Goal: Information Seeking & Learning: Learn about a topic

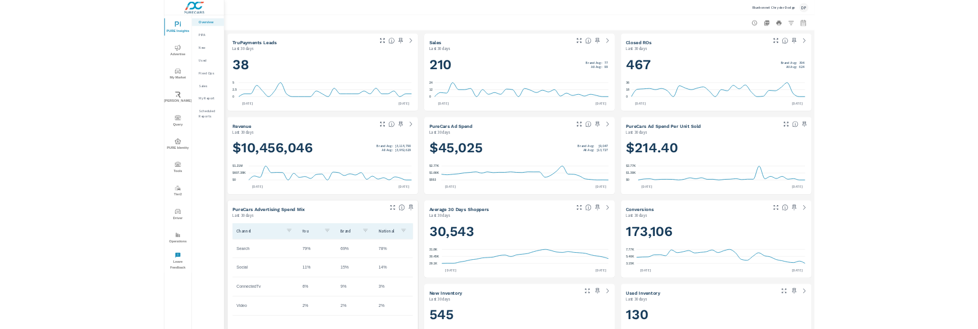
scroll to position [318, 0]
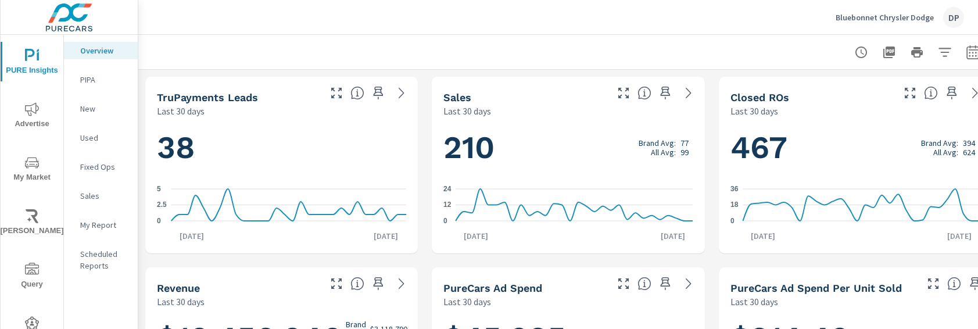
scroll to position [318, 0]
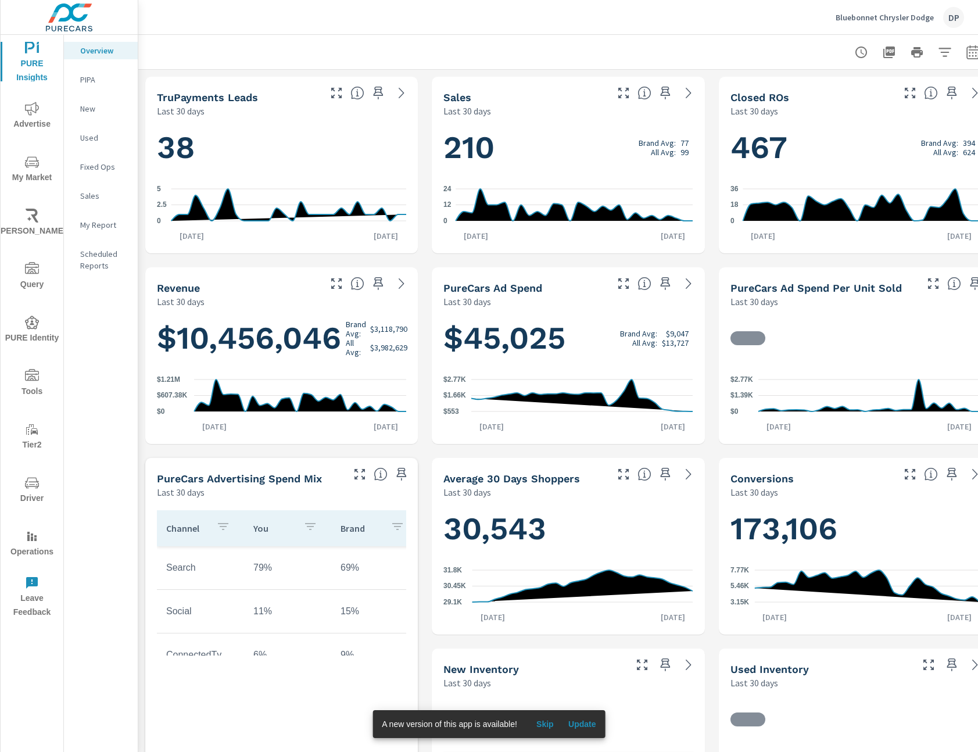
scroll to position [1, 0]
click at [590, 725] on span "Update" at bounding box center [582, 724] width 28 height 10
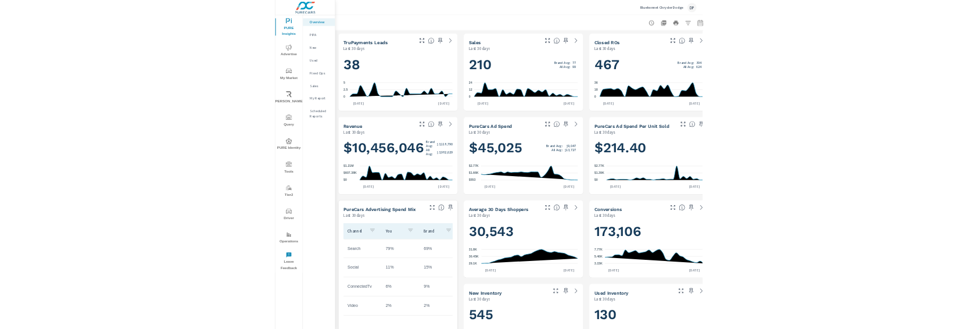
scroll to position [1, 0]
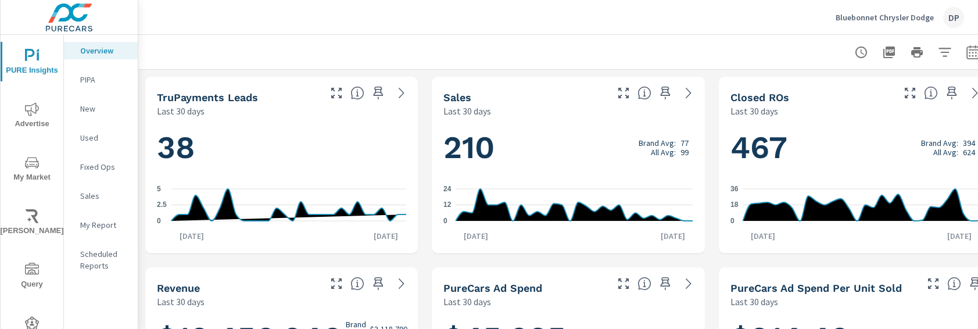
scroll to position [1, 0]
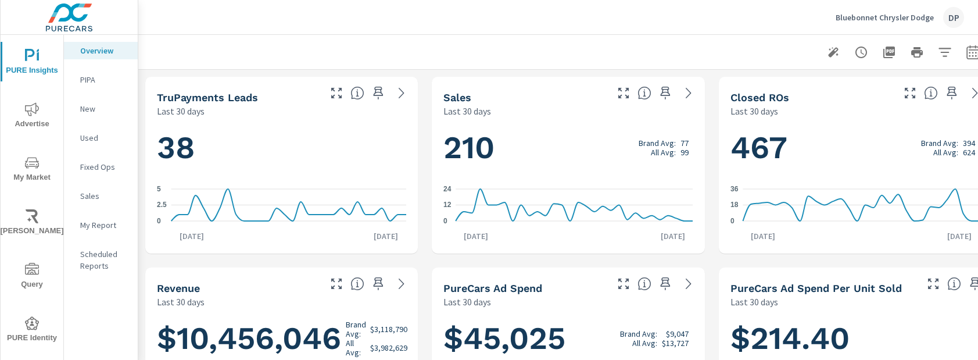
scroll to position [318, 0]
click at [837, 58] on icon "button" at bounding box center [833, 52] width 14 height 14
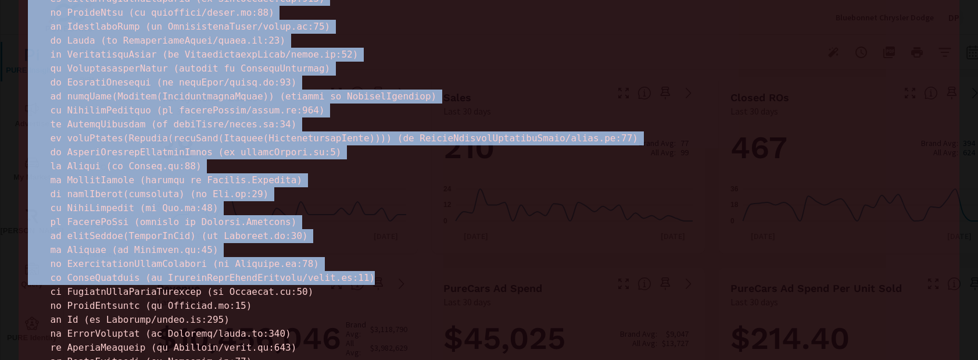
scroll to position [1164, 0]
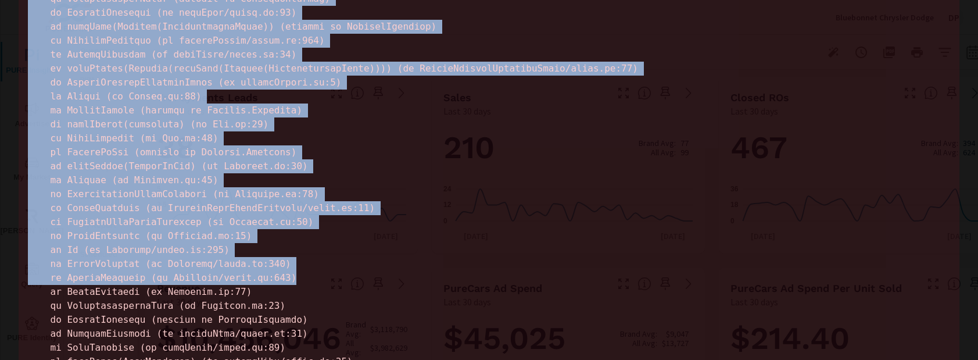
drag, startPoint x: 28, startPoint y: 28, endPoint x: 407, endPoint y: 279, distance: 454.1
copy div "ERROR Objects are not valid as a React child (found: object with keys {text, se…"
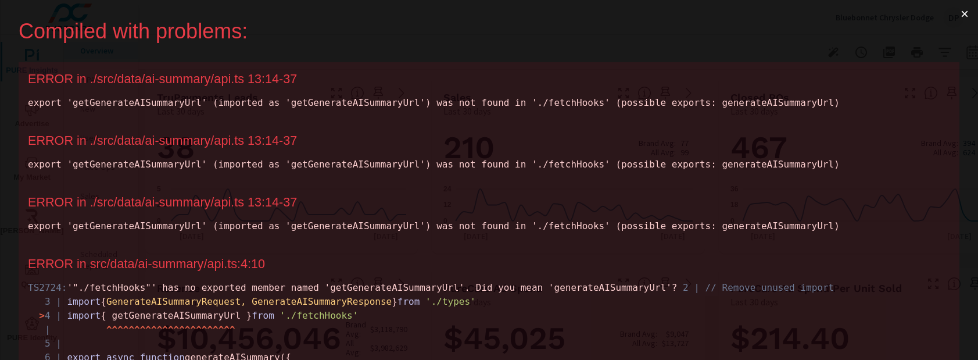
scroll to position [0, 0]
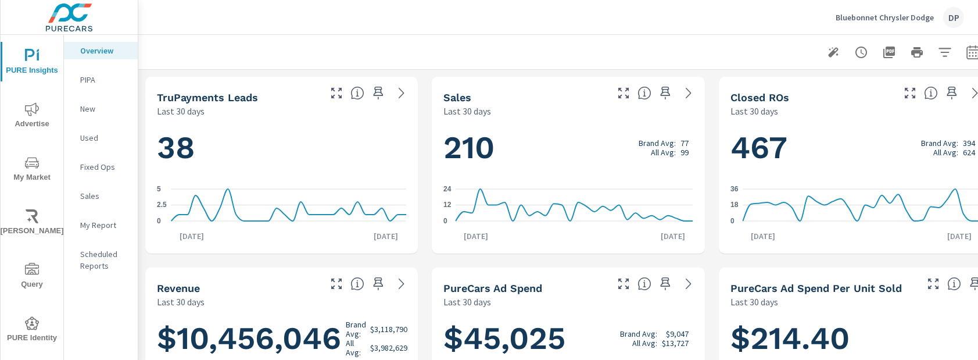
scroll to position [318, 0]
click at [836, 51] on icon "button" at bounding box center [833, 52] width 10 height 10
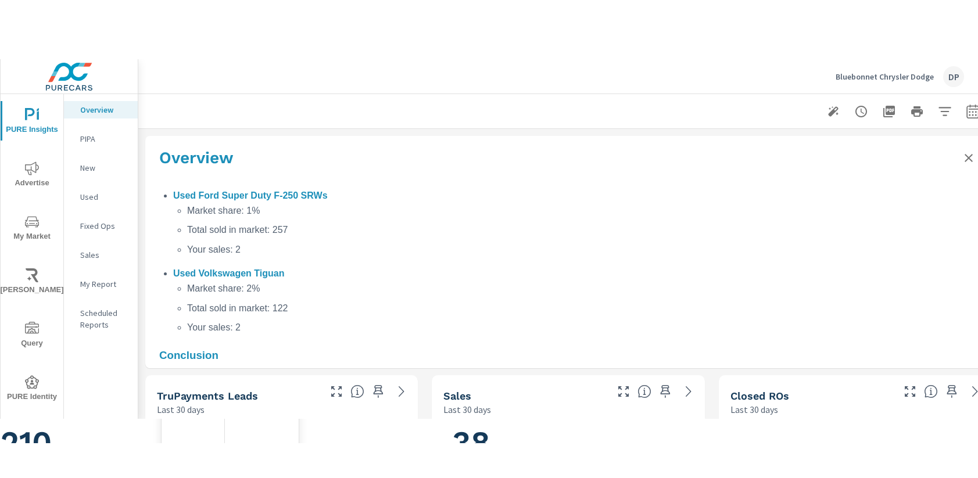
scroll to position [1549, 0]
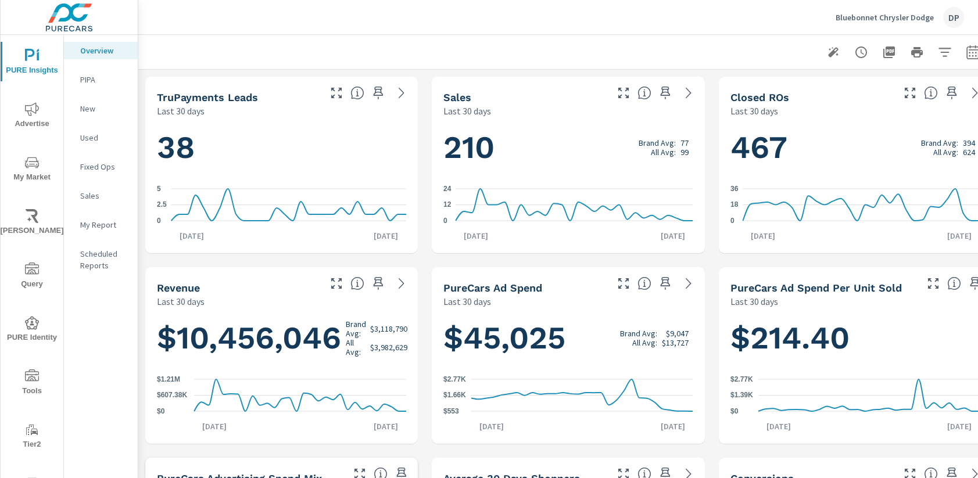
scroll to position [318, 0]
click at [827, 52] on icon "button" at bounding box center [833, 52] width 14 height 14
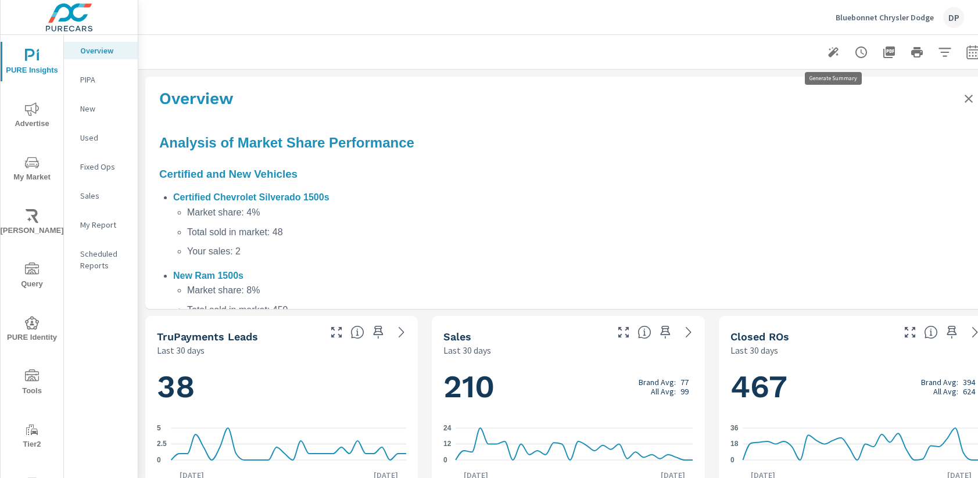
click at [835, 53] on icon "button" at bounding box center [833, 52] width 14 height 14
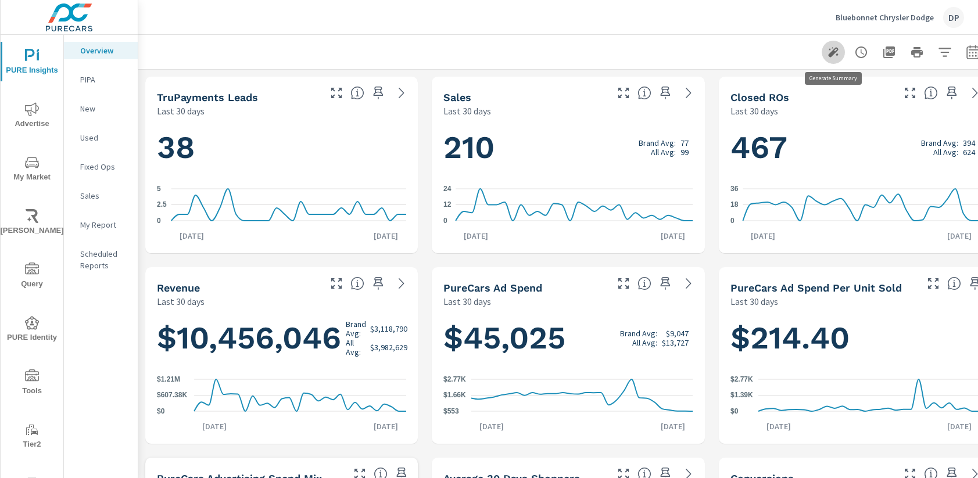
click at [835, 53] on icon "button" at bounding box center [833, 52] width 14 height 14
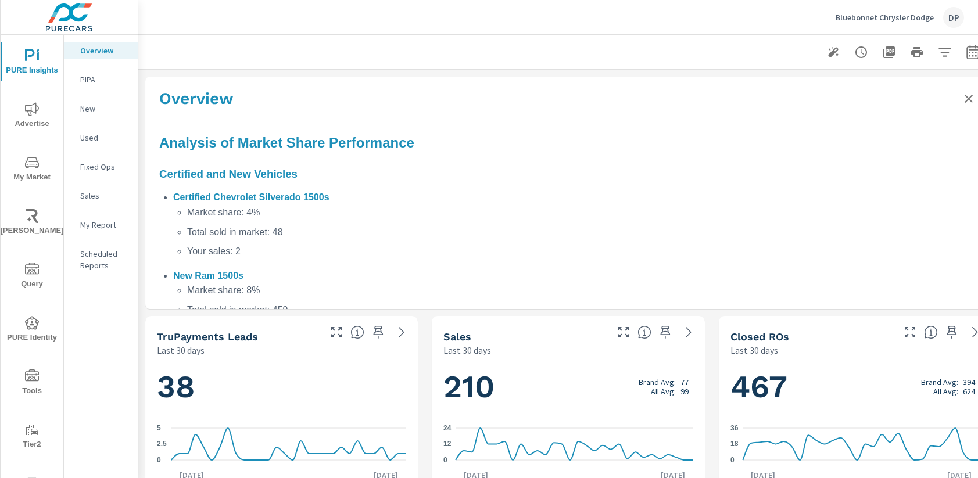
scroll to position [0, 29]
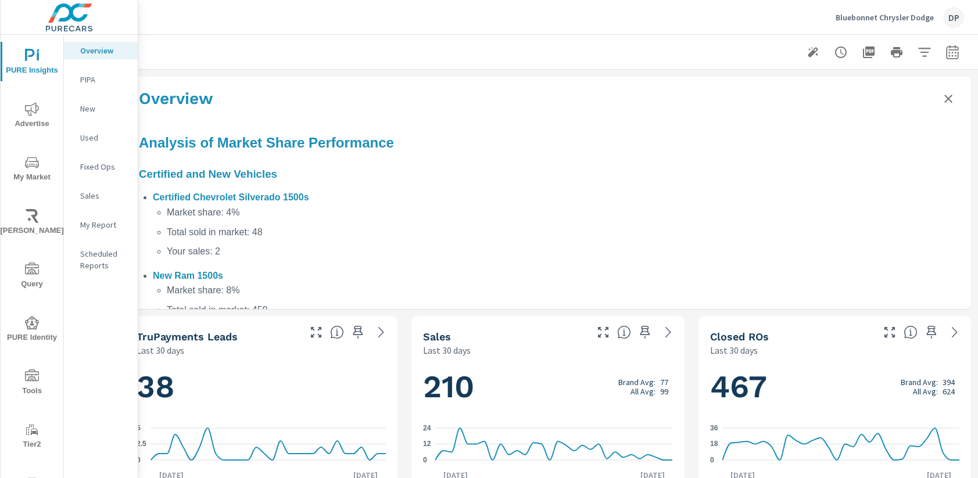
click at [941, 101] on icon "Close summary" at bounding box center [948, 99] width 14 height 14
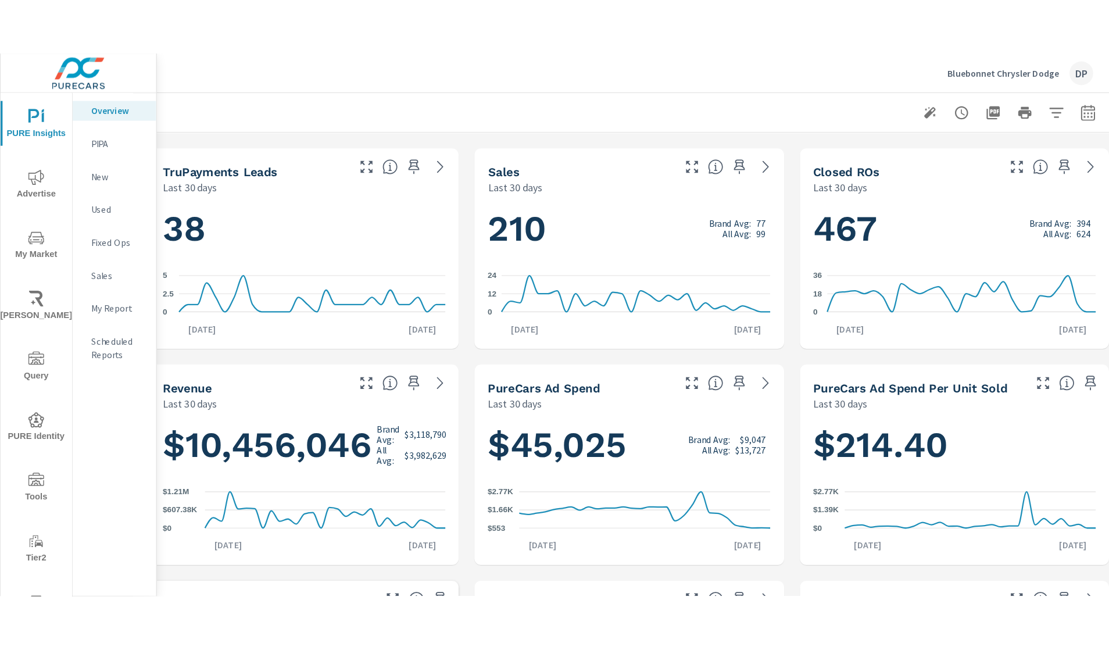
scroll to position [0, 0]
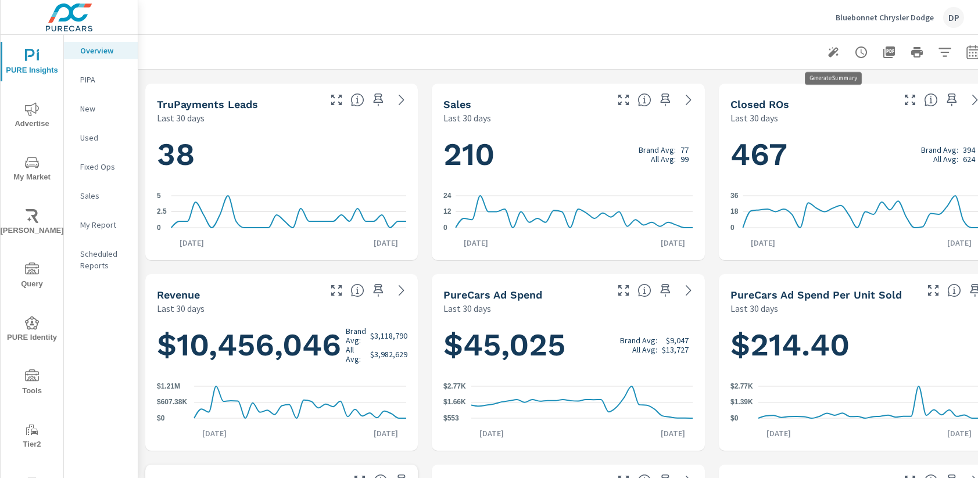
click at [825, 52] on button "button" at bounding box center [833, 52] width 23 height 23
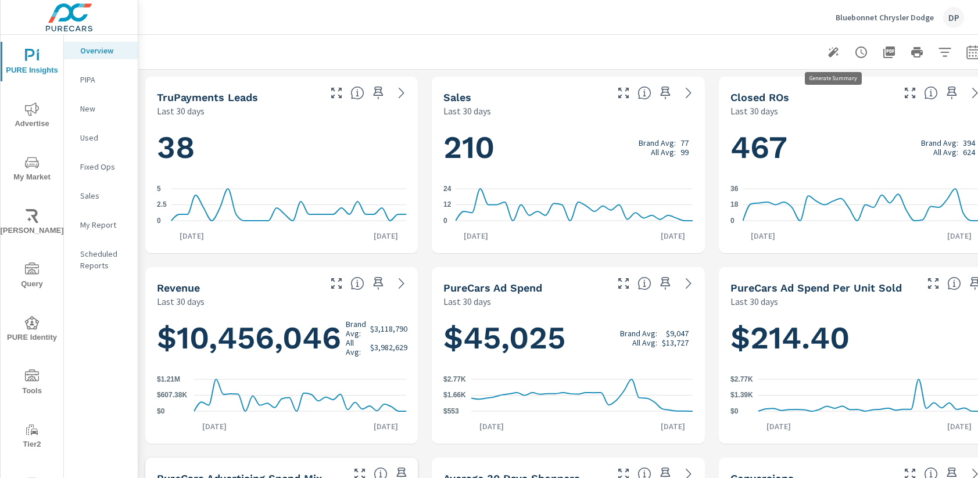
click at [834, 55] on icon "button" at bounding box center [833, 52] width 14 height 14
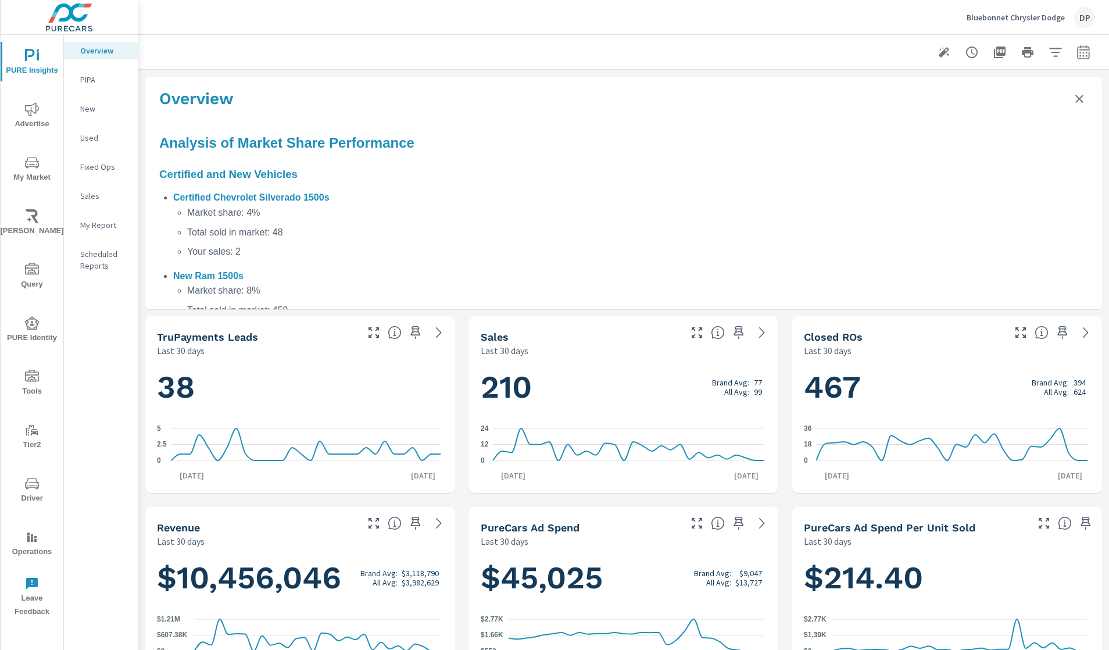
click at [977, 94] on icon "Close summary" at bounding box center [1079, 99] width 14 height 14
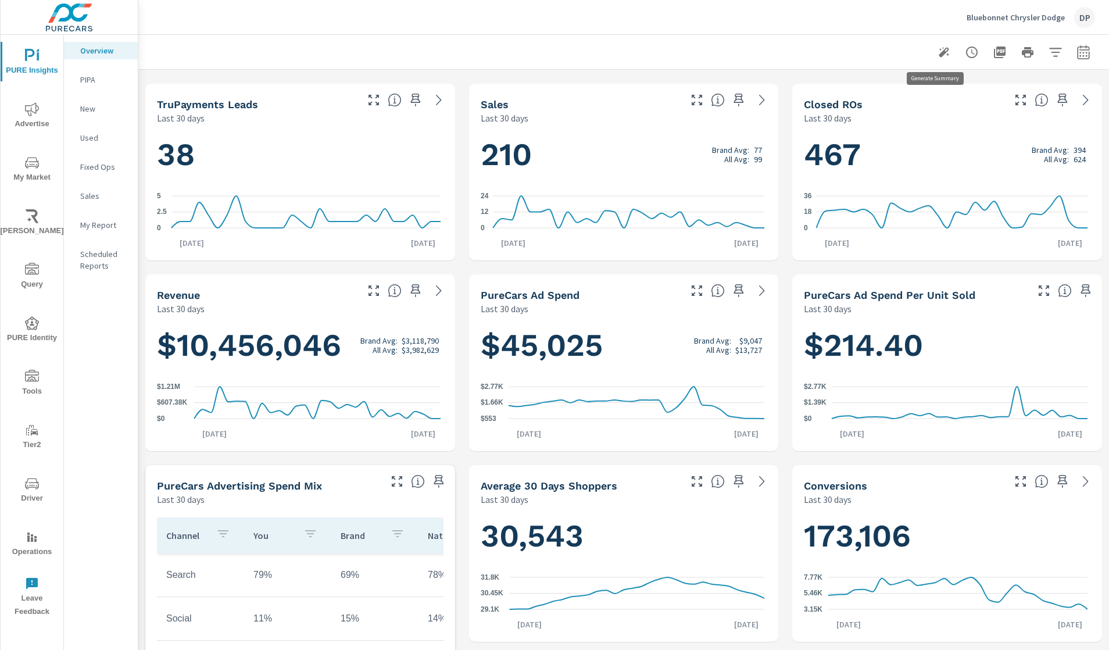
click at [938, 52] on icon "button" at bounding box center [944, 52] width 14 height 14
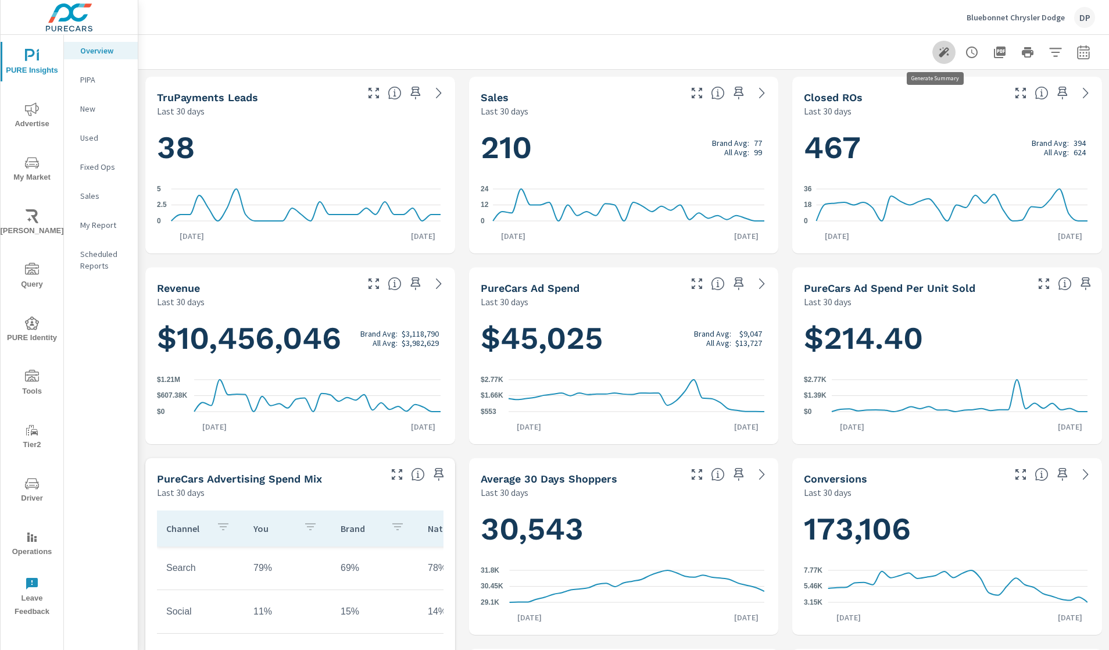
click at [938, 52] on icon "button" at bounding box center [944, 52] width 14 height 14
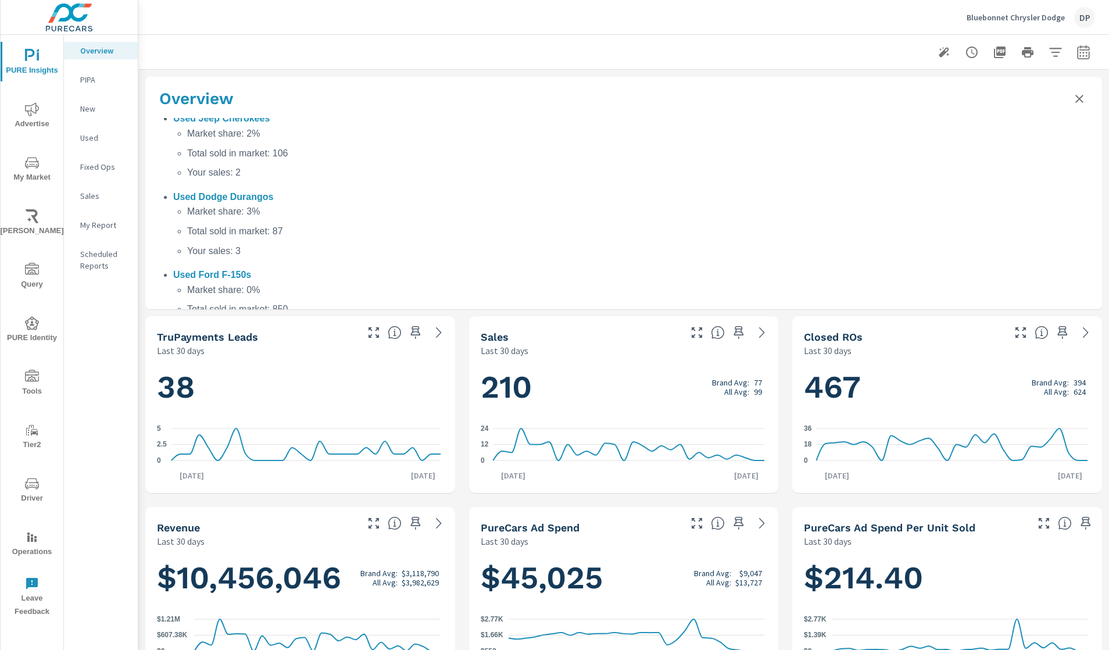
scroll to position [1054, 0]
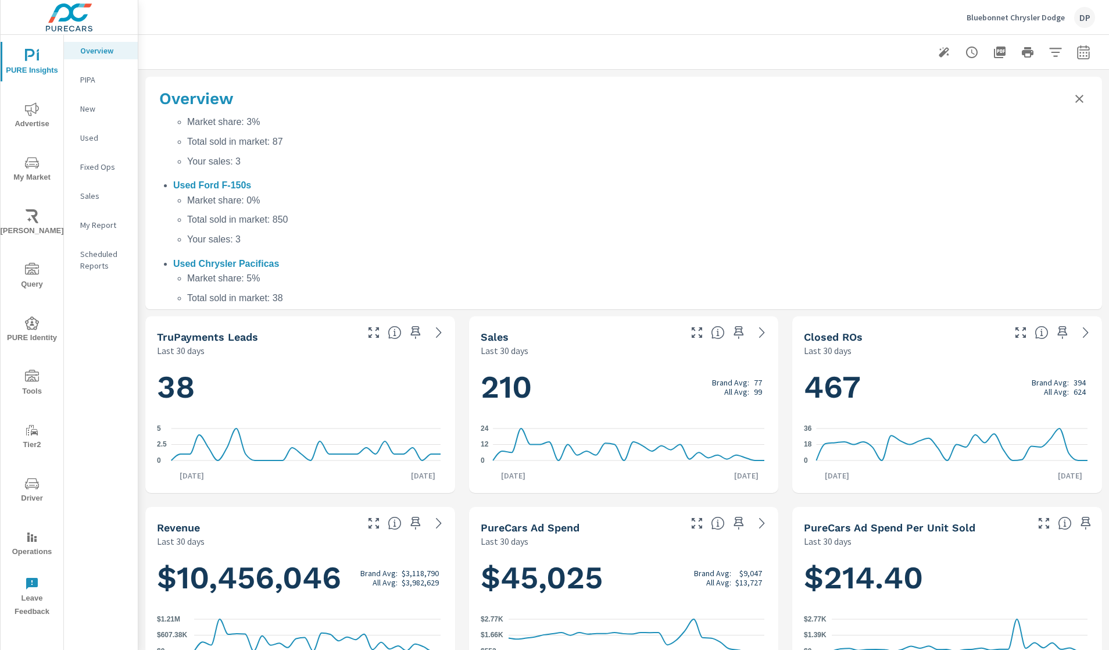
click at [977, 94] on icon "Close summary" at bounding box center [1079, 99] width 14 height 14
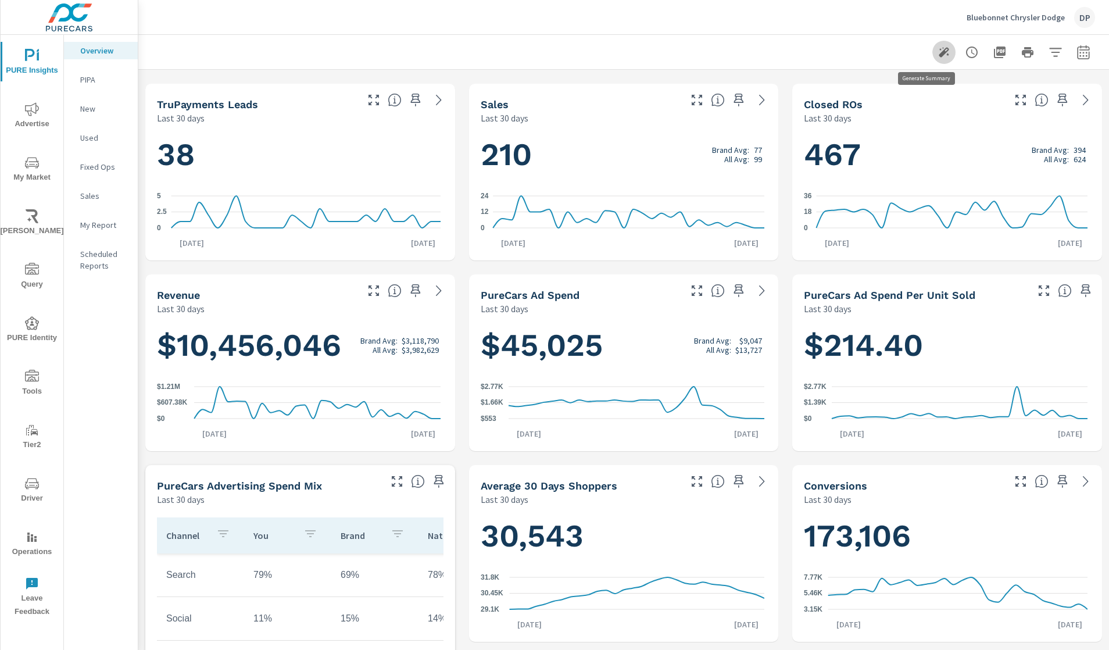
click at [938, 54] on icon "button" at bounding box center [943, 52] width 10 height 10
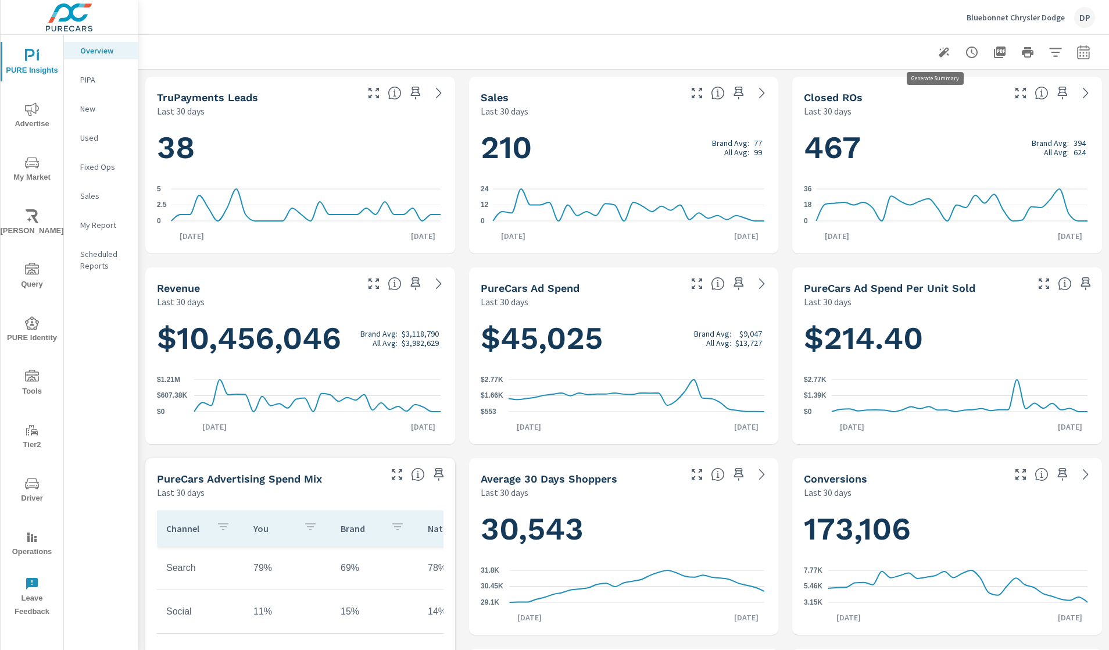
click at [938, 52] on icon "button" at bounding box center [943, 52] width 10 height 10
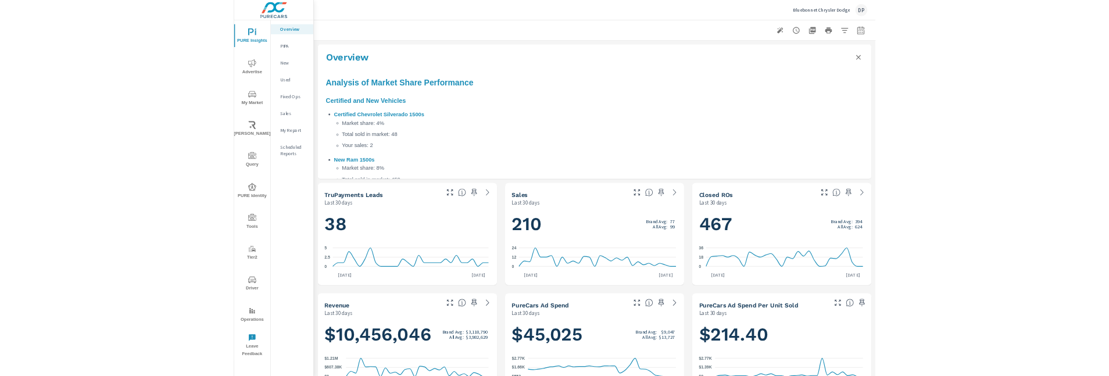
scroll to position [372, 0]
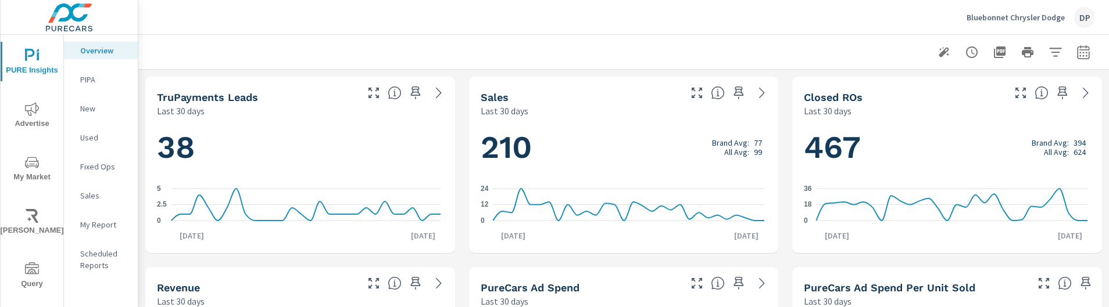
scroll to position [318, 0]
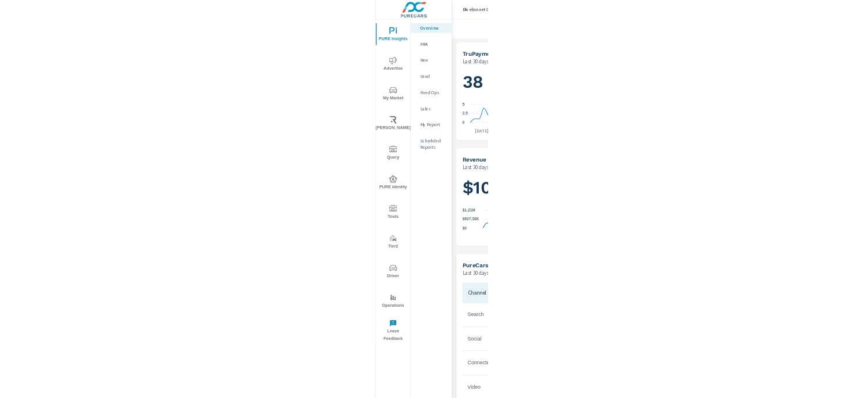
scroll to position [318, 0]
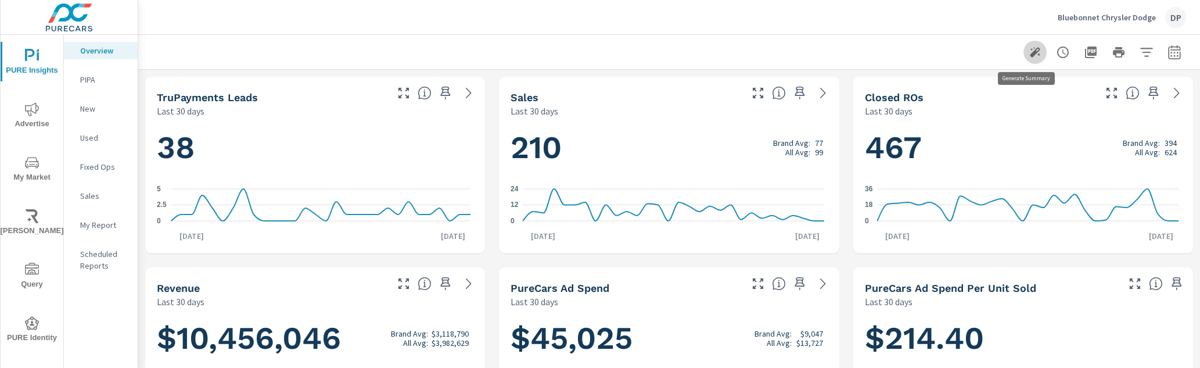
click at [1028, 55] on icon "button" at bounding box center [1035, 52] width 14 height 14
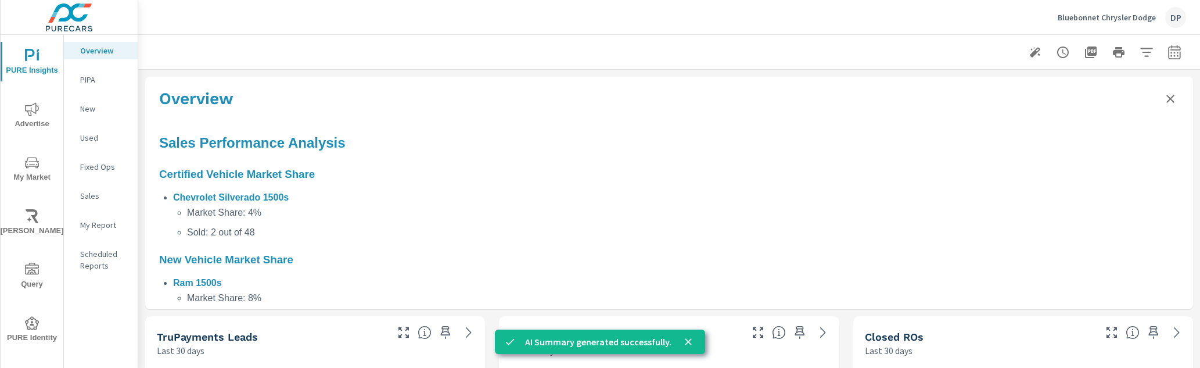
click at [685, 307] on icon "close" at bounding box center [688, 341] width 7 height 7
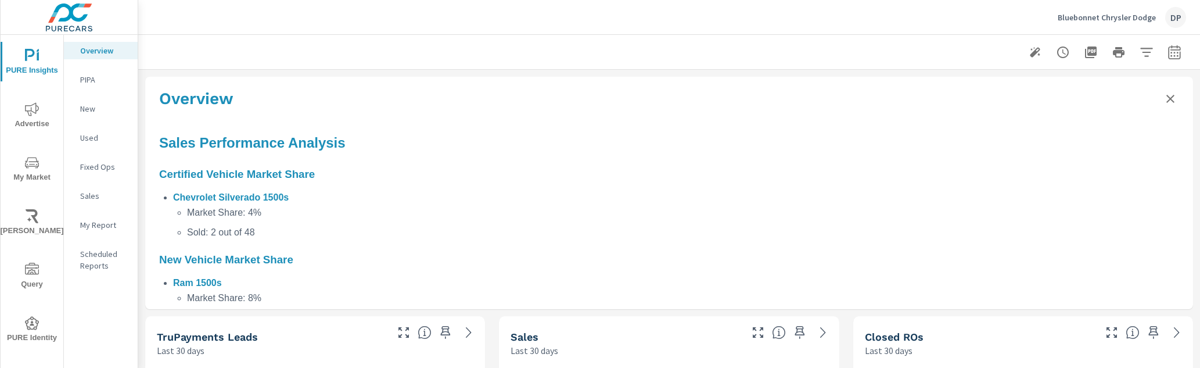
click at [1108, 98] on icon "Close summary" at bounding box center [1171, 99] width 14 height 14
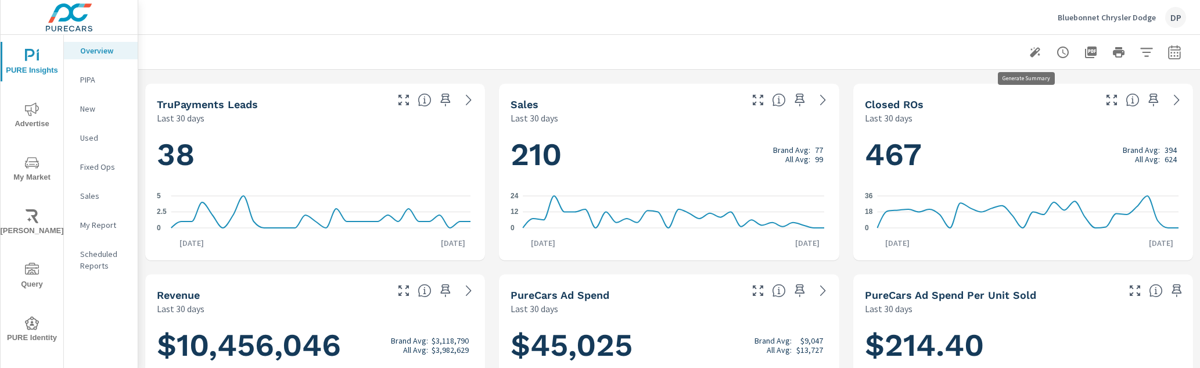
click at [1030, 55] on icon "button" at bounding box center [1035, 52] width 10 height 10
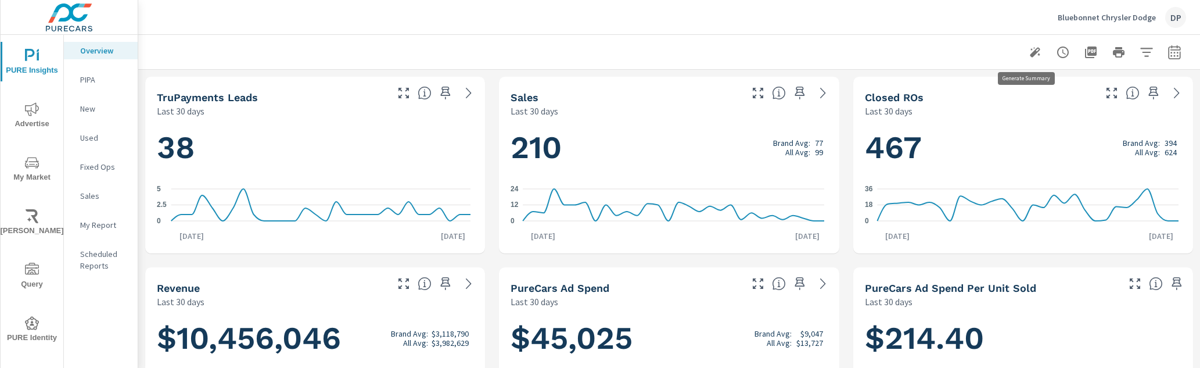
click at [1030, 54] on icon "button" at bounding box center [1035, 52] width 10 height 10
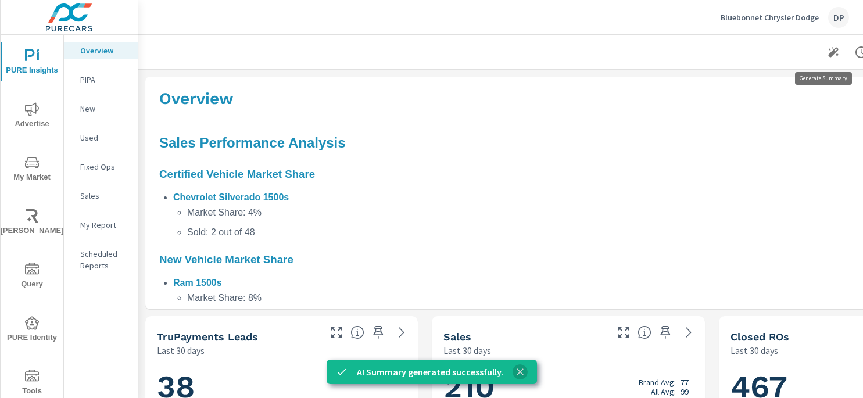
click at [519, 307] on icon "close" at bounding box center [520, 372] width 12 height 12
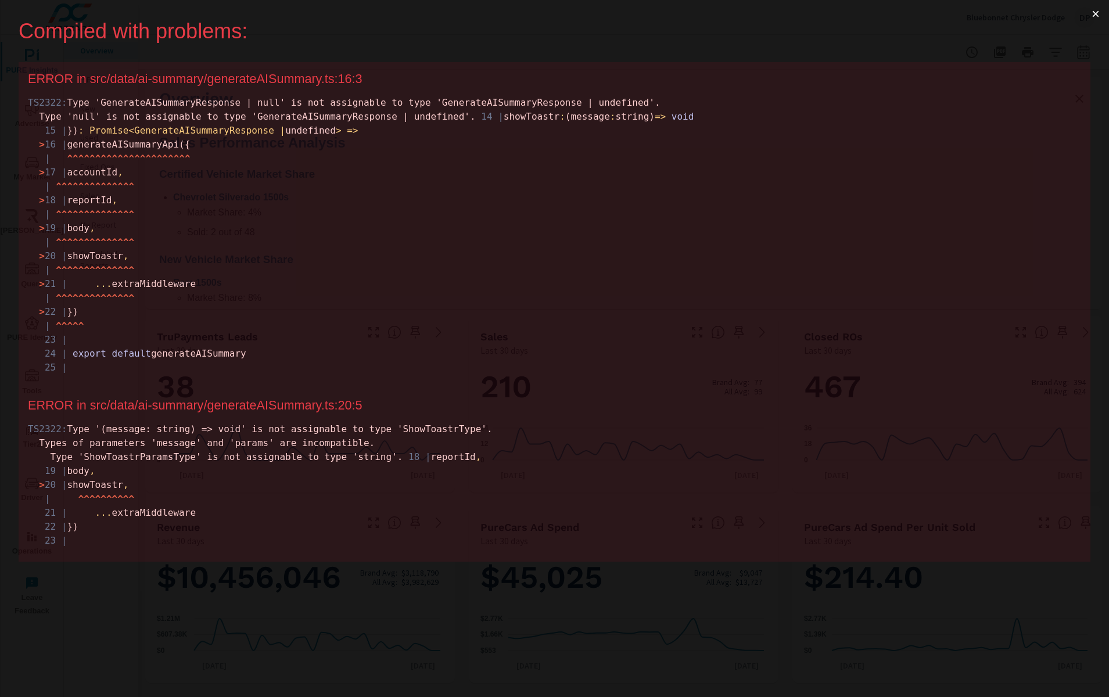
scroll to position [0, 0]
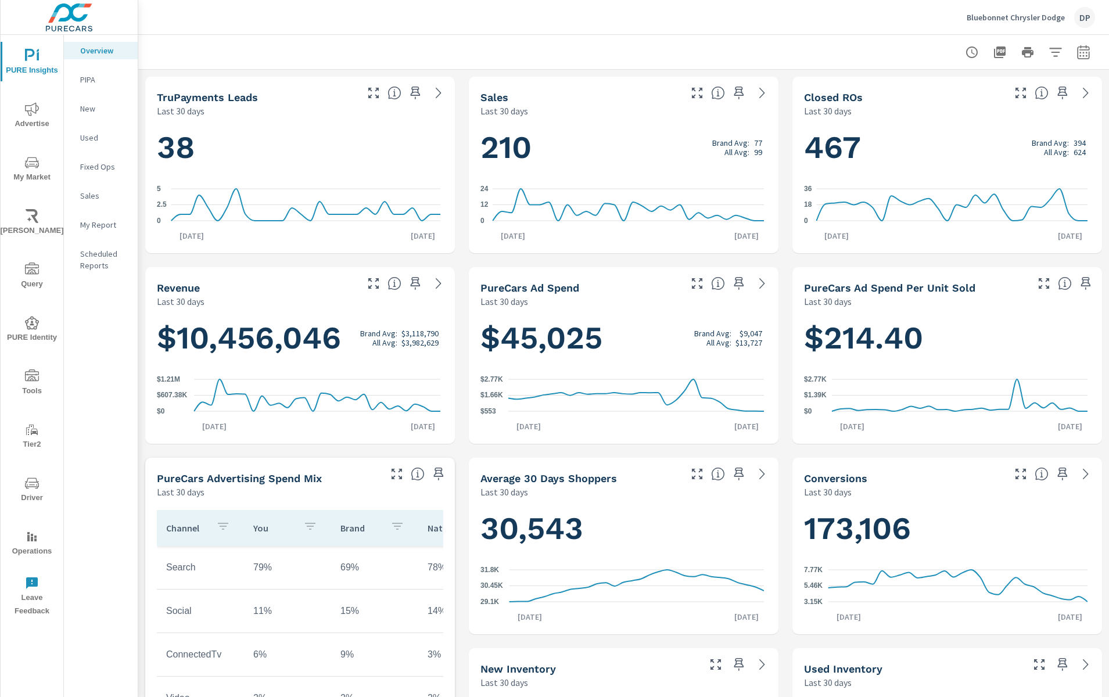
scroll to position [318, 0]
click at [939, 53] on icon "button" at bounding box center [944, 52] width 10 height 10
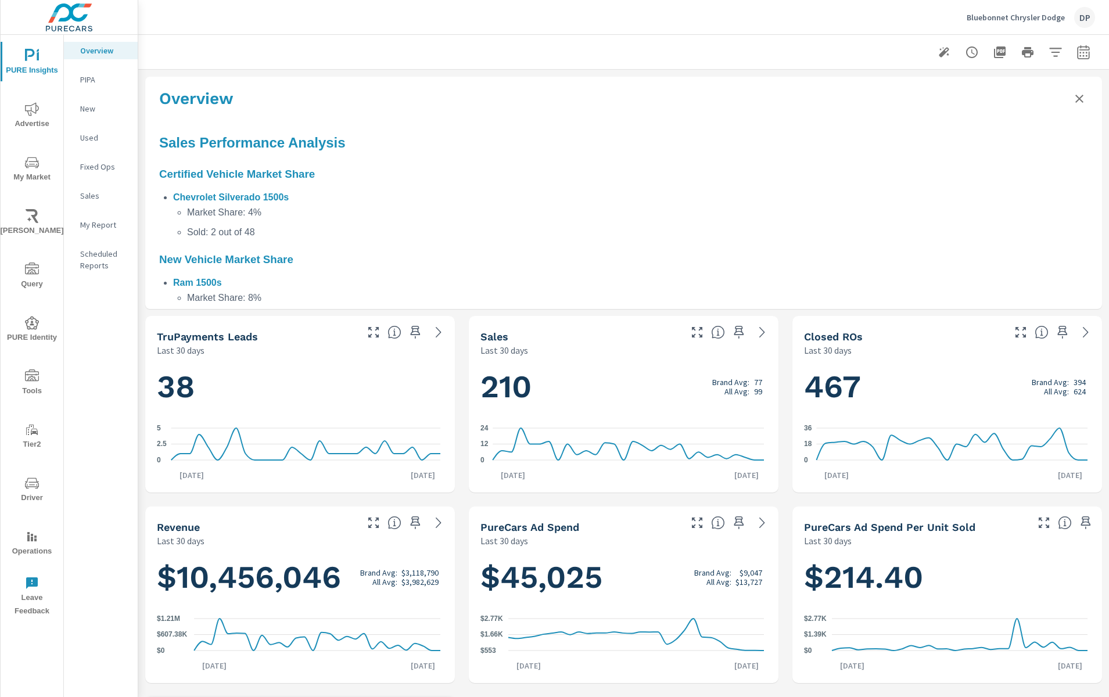
click at [1073, 100] on icon "Close summary" at bounding box center [1080, 99] width 14 height 14
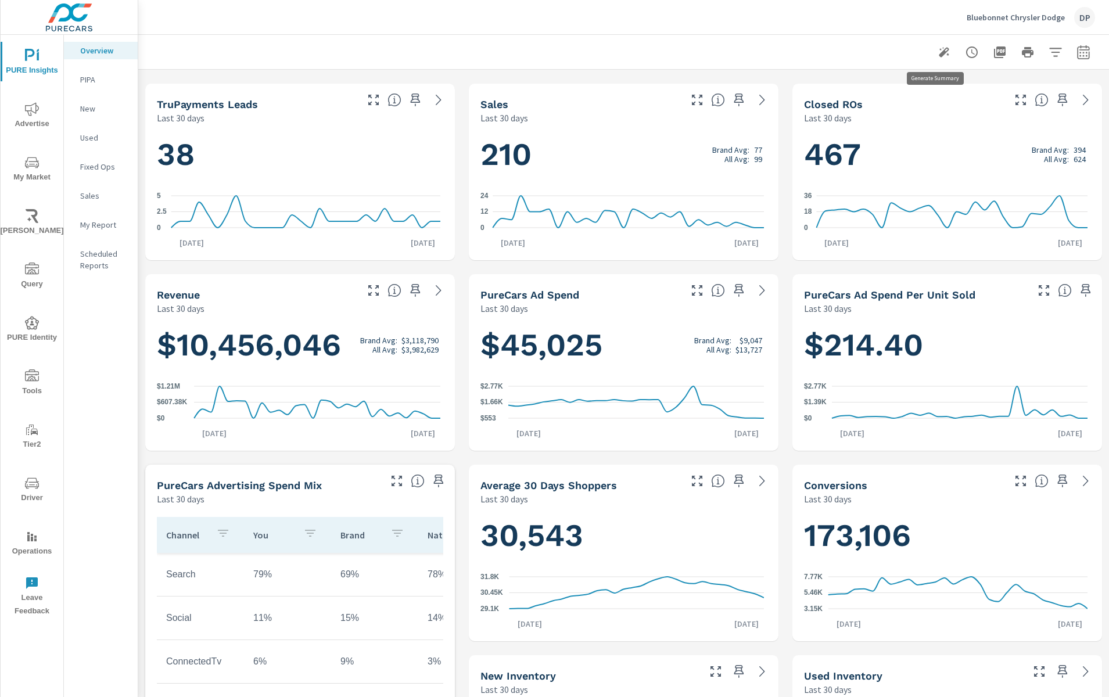
click at [939, 52] on icon "button" at bounding box center [944, 52] width 10 height 10
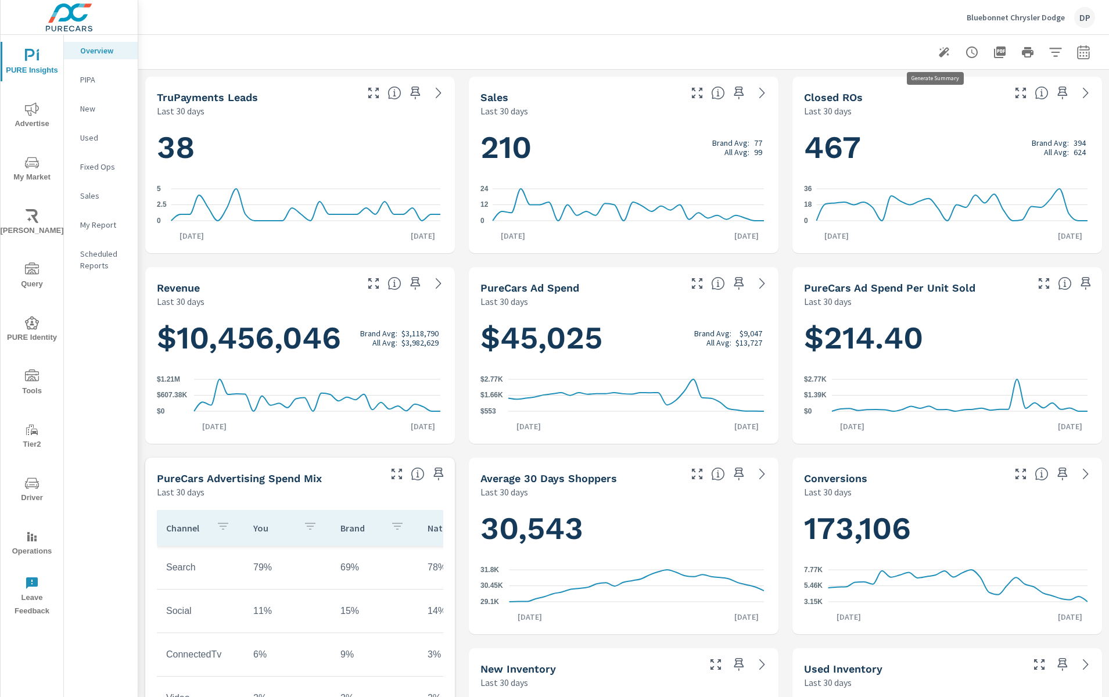
click at [939, 52] on icon "button" at bounding box center [944, 52] width 10 height 10
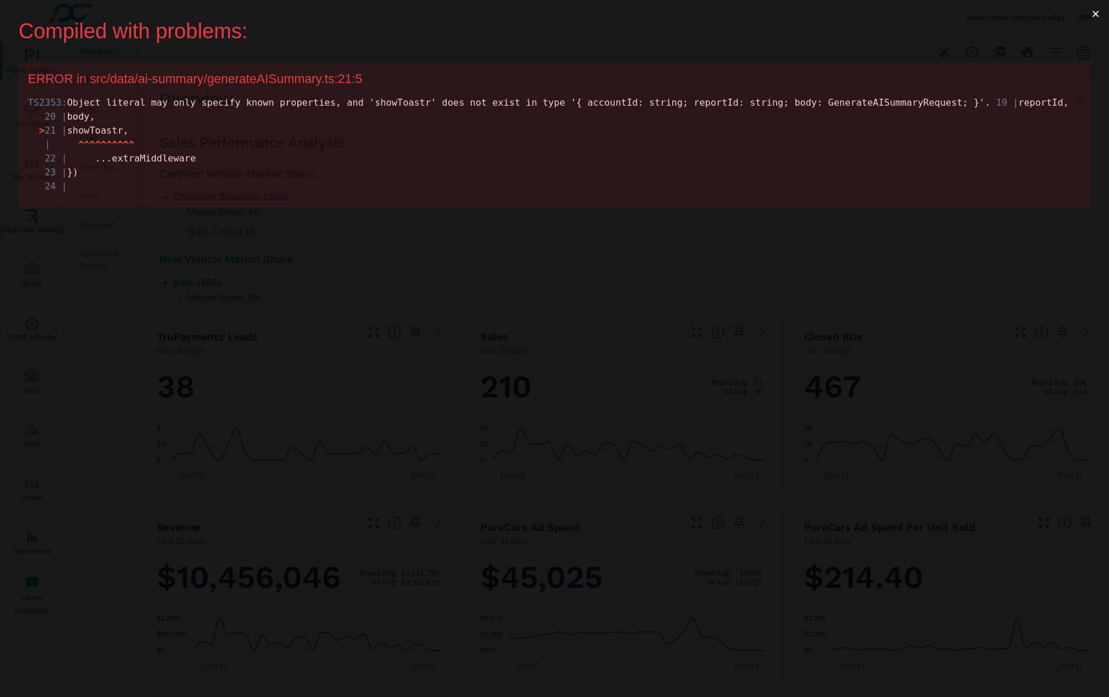
scroll to position [0, 0]
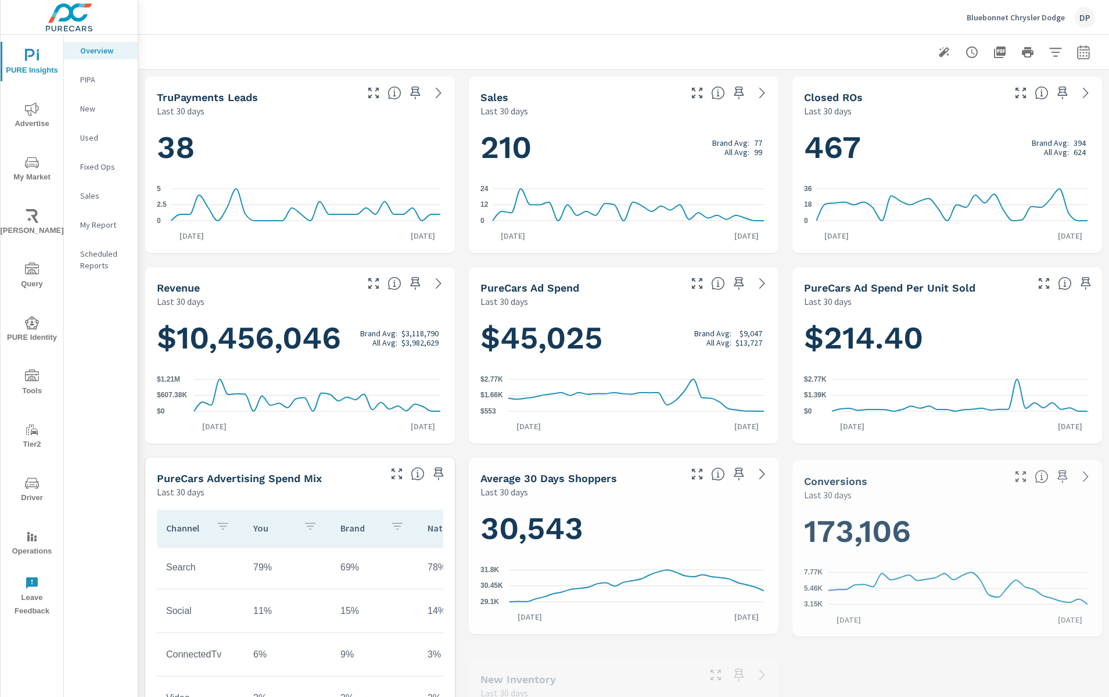
click at [939, 55] on icon "button" at bounding box center [944, 52] width 10 height 10
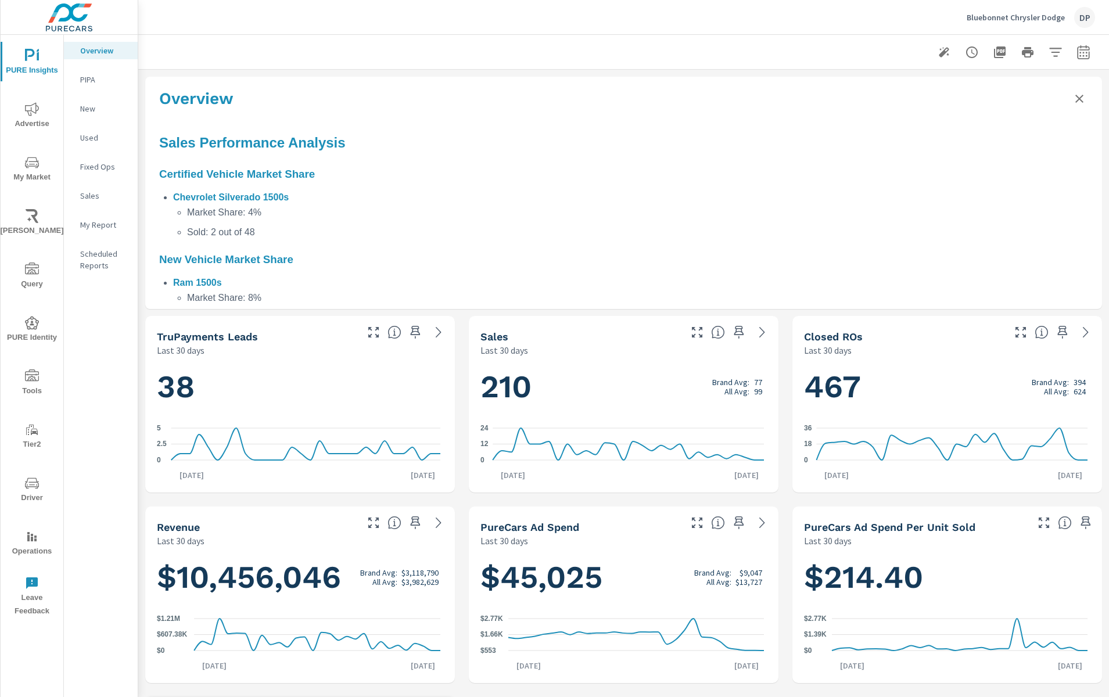
scroll to position [318, 0]
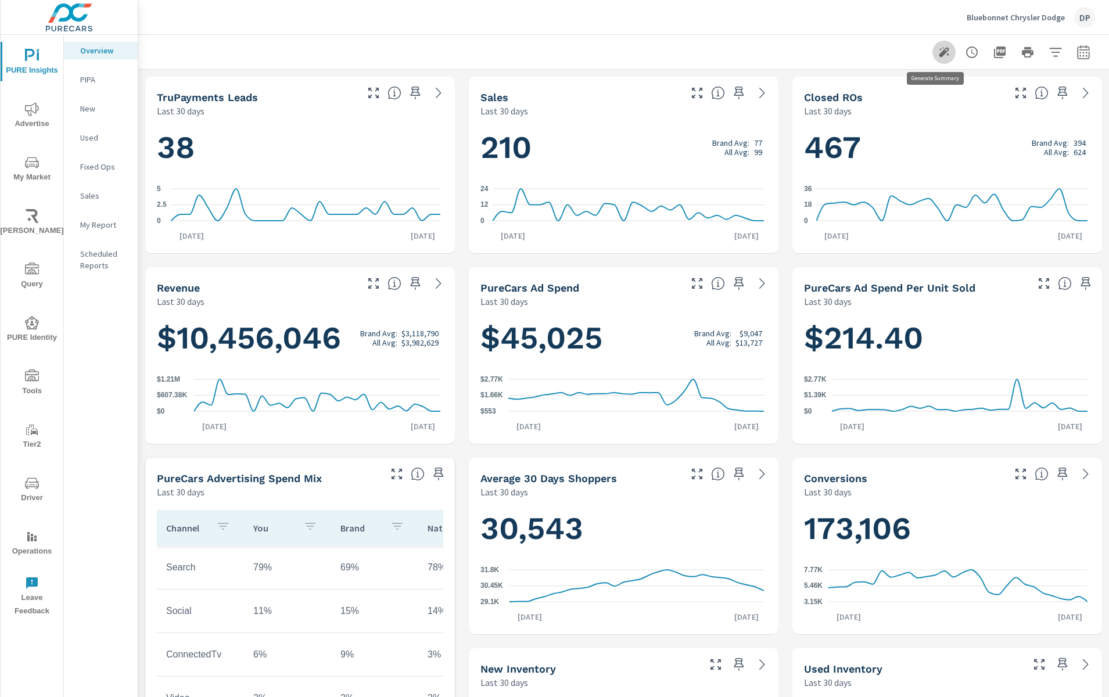
click at [937, 49] on icon "button" at bounding box center [944, 52] width 14 height 14
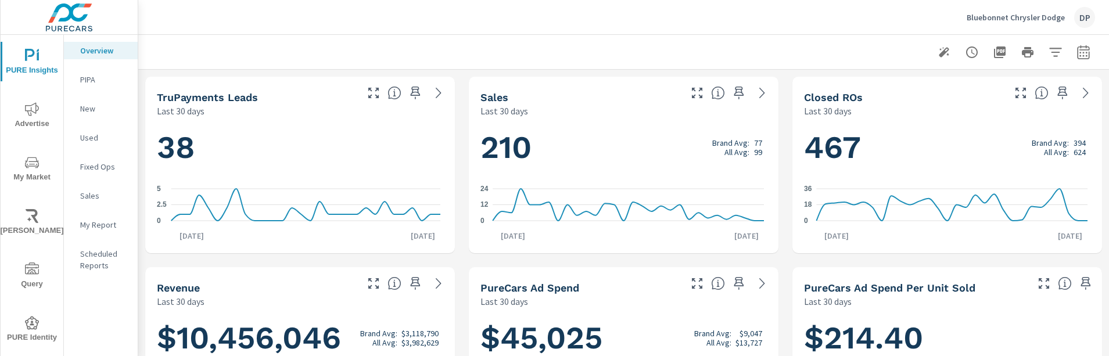
scroll to position [318, 0]
click at [942, 54] on icon "button" at bounding box center [944, 52] width 14 height 14
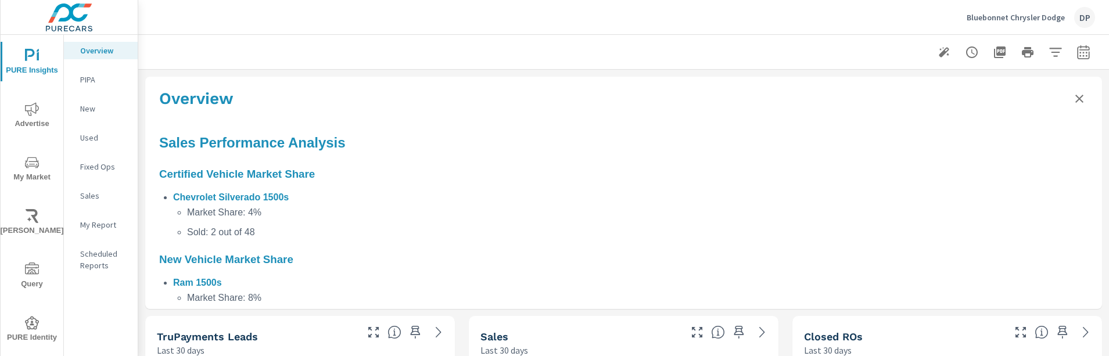
click at [937, 56] on icon "button" at bounding box center [944, 52] width 14 height 14
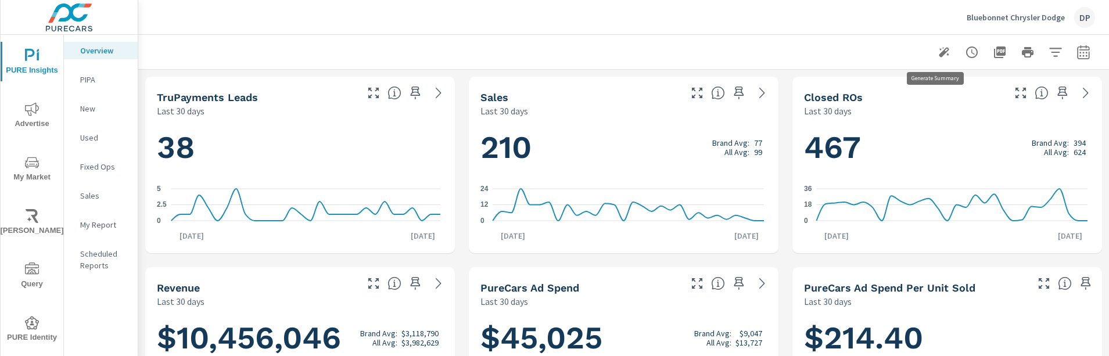
click at [939, 47] on icon "button" at bounding box center [944, 52] width 10 height 10
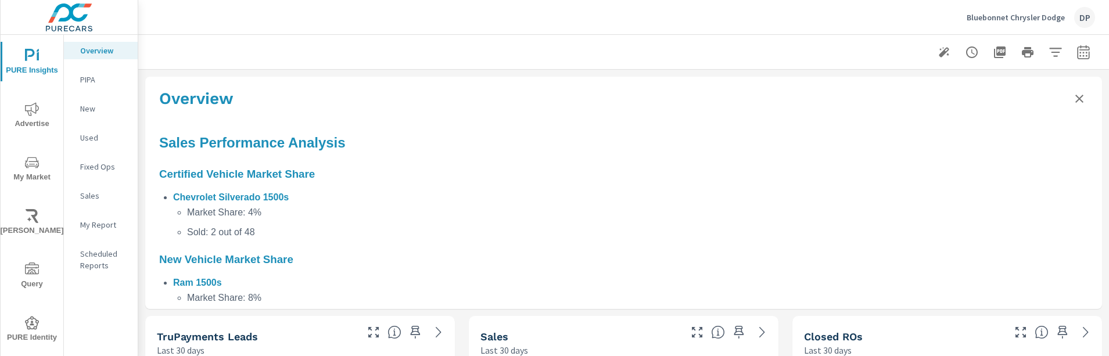
click at [1066, 88] on div "Overview" at bounding box center [623, 97] width 957 height 41
click at [1073, 94] on icon "Close summary" at bounding box center [1080, 99] width 14 height 14
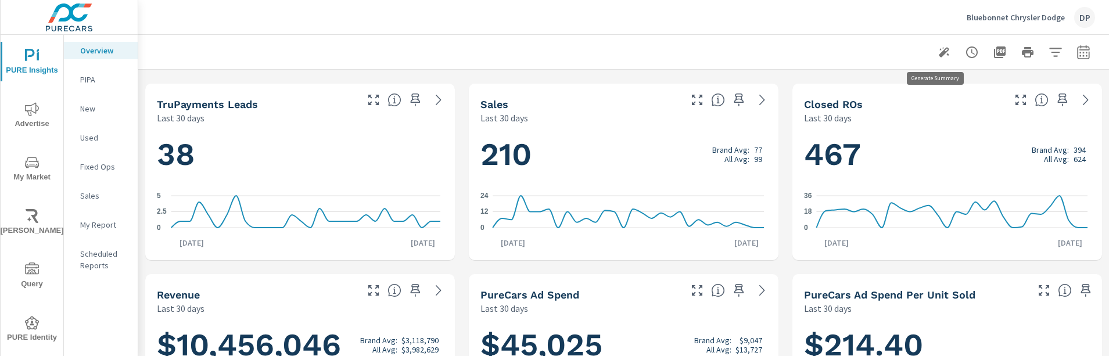
click at [938, 52] on icon "button" at bounding box center [944, 52] width 14 height 14
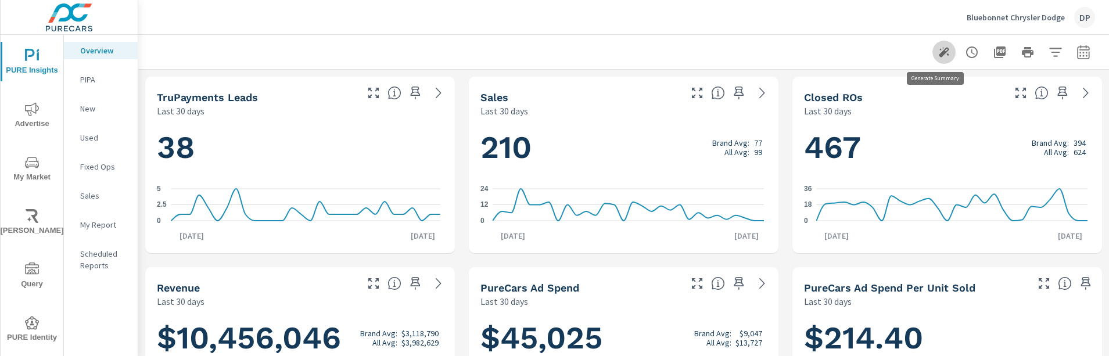
click at [939, 53] on icon "button" at bounding box center [944, 52] width 10 height 10
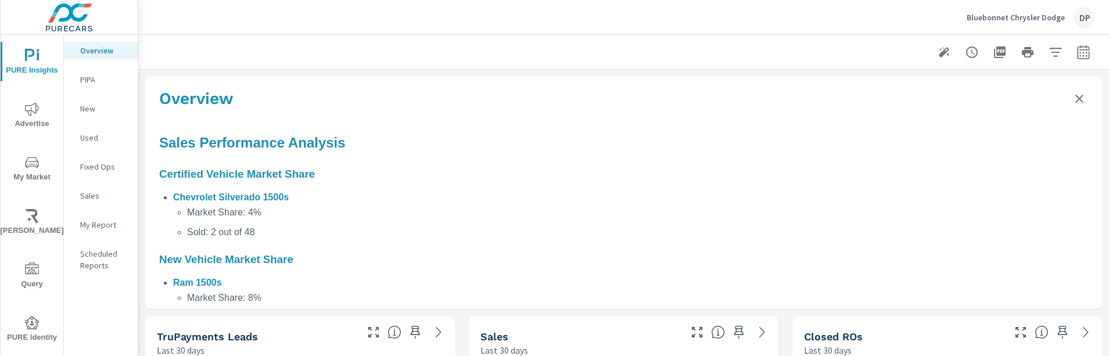
click at [1074, 99] on icon "Close summary" at bounding box center [1080, 99] width 14 height 14
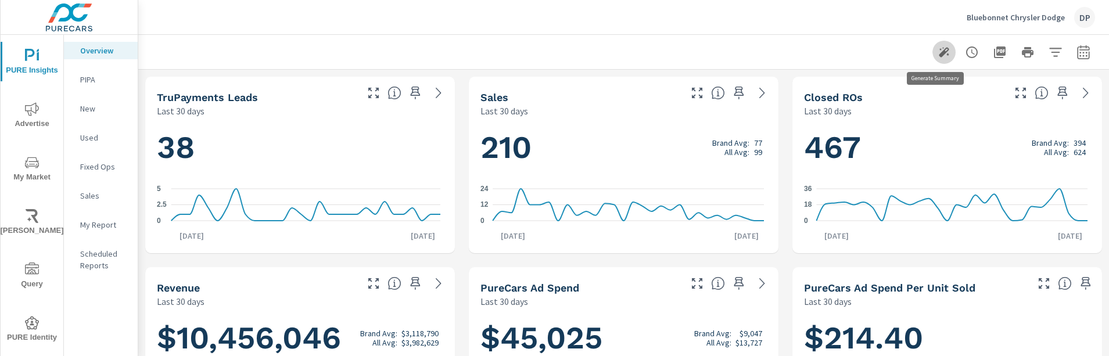
click at [937, 56] on icon "button" at bounding box center [944, 52] width 14 height 14
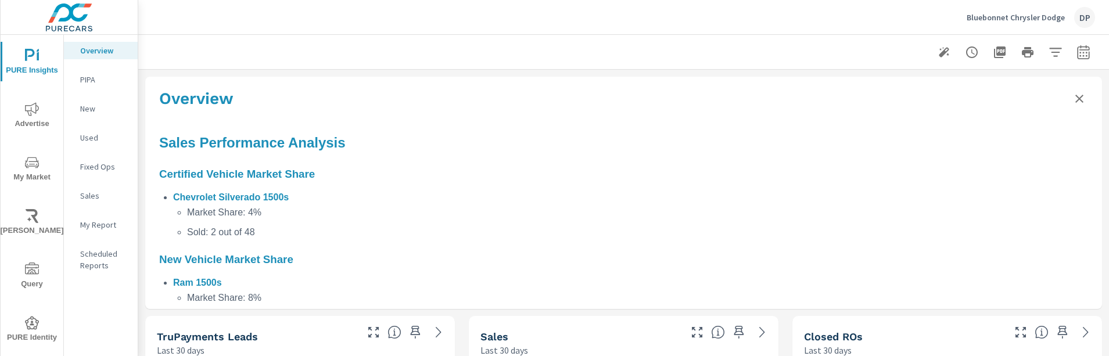
click at [1073, 102] on icon "Close summary" at bounding box center [1080, 99] width 14 height 14
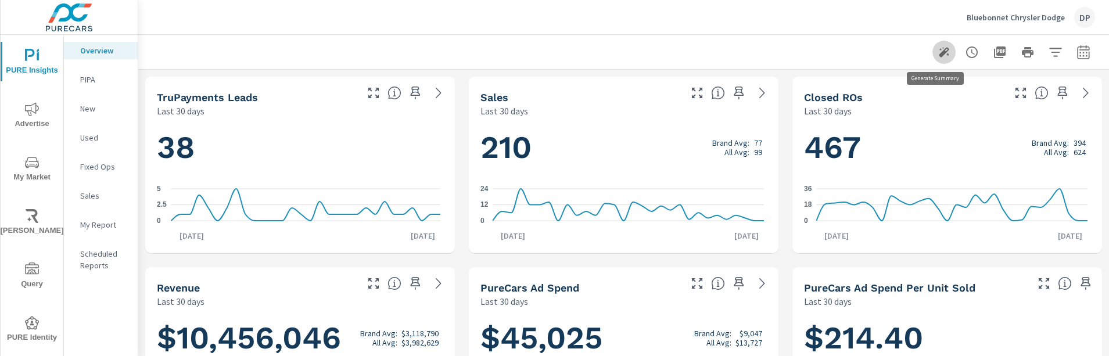
click at [937, 55] on icon "button" at bounding box center [944, 52] width 14 height 14
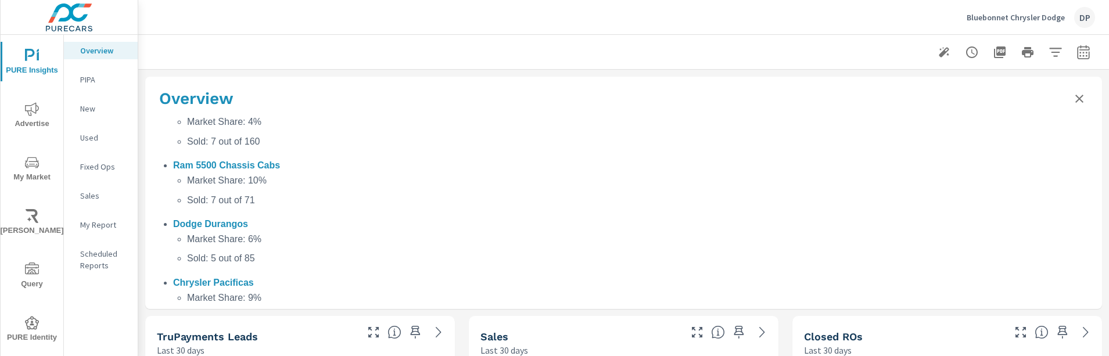
scroll to position [123, 0]
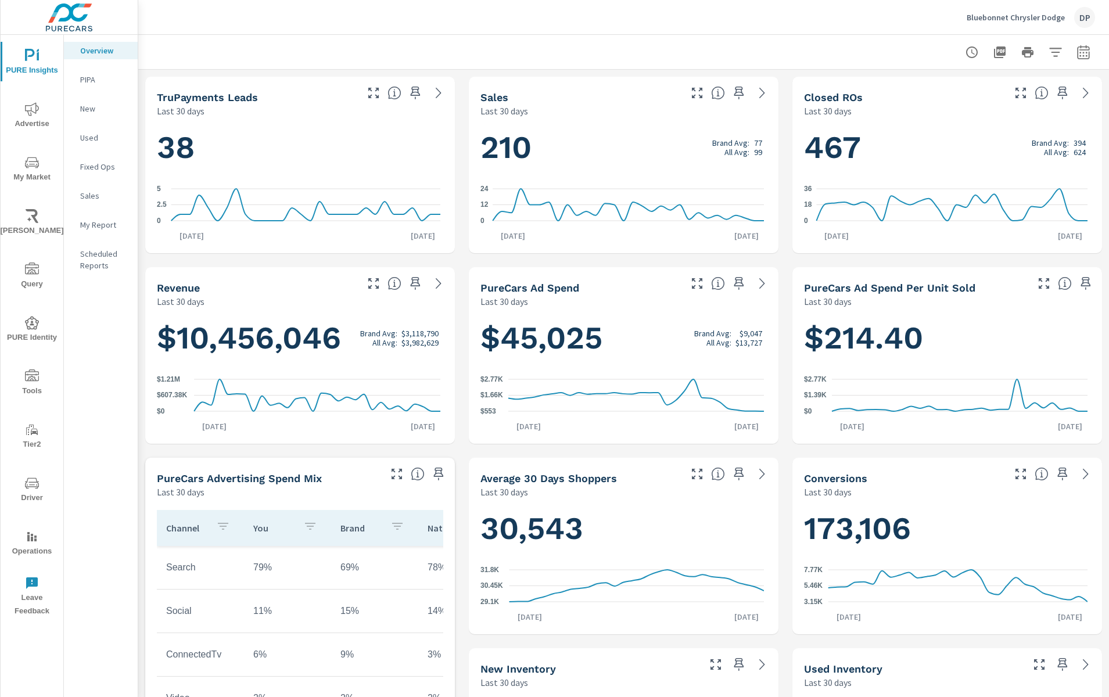
scroll to position [318, 0]
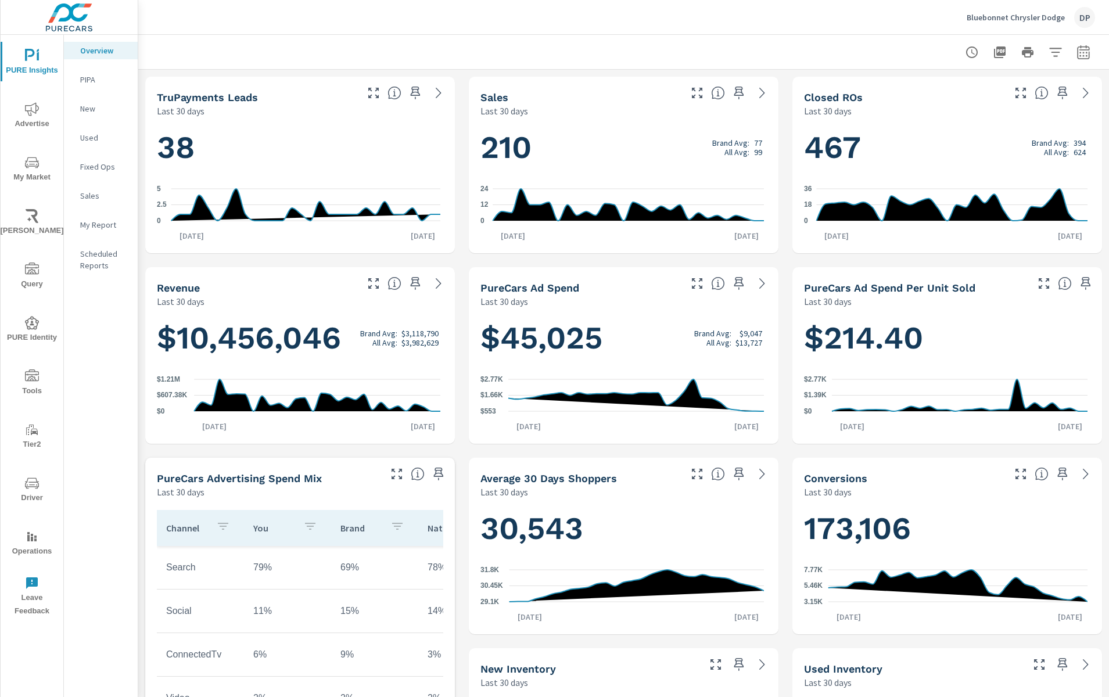
scroll to position [1, 0]
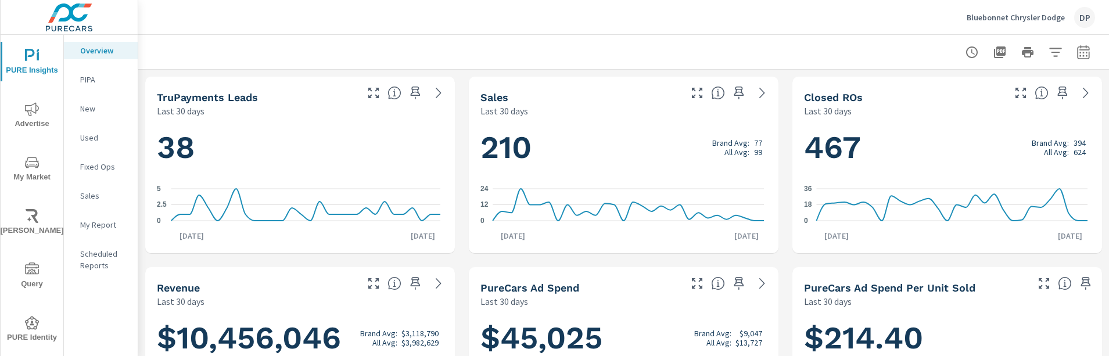
scroll to position [318, 0]
